Goal: Obtain resource: Obtain resource

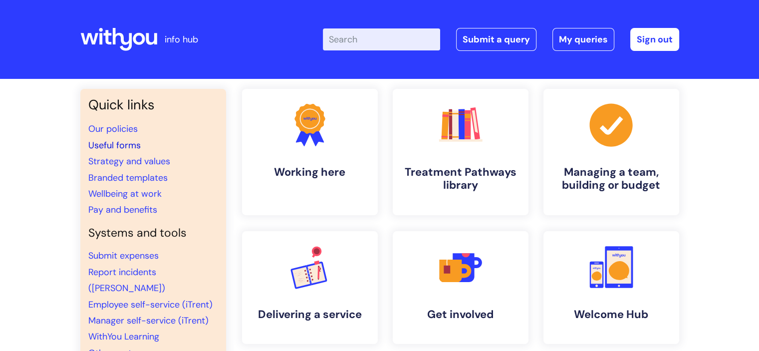
click at [119, 145] on link "Useful forms" at bounding box center [114, 145] width 52 height 12
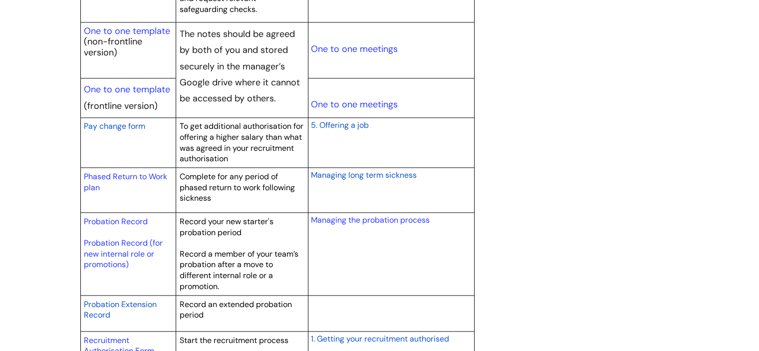
scroll to position [1252, 0]
click at [134, 84] on link "One to one template" at bounding box center [127, 89] width 86 height 12
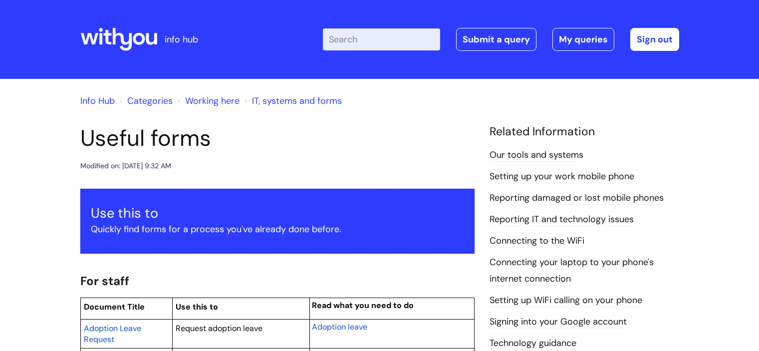
scroll to position [1252, 0]
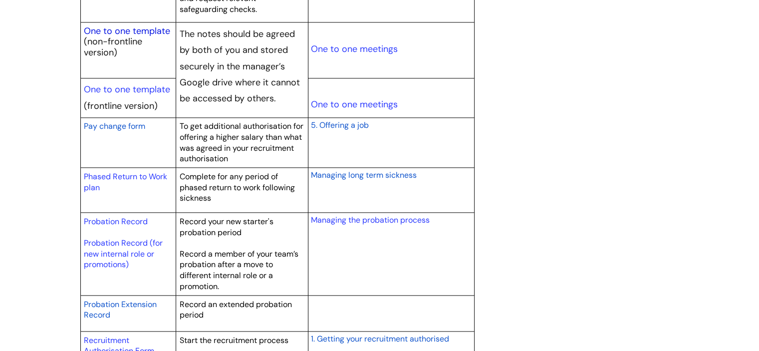
click at [126, 29] on link "One to one template" at bounding box center [127, 31] width 86 height 12
click at [137, 87] on link "One to one template" at bounding box center [127, 89] width 86 height 12
